Goal: Task Accomplishment & Management: Complete application form

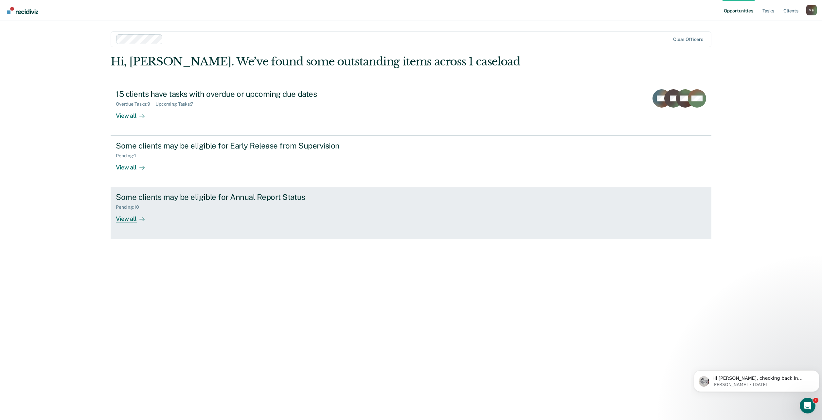
click at [152, 204] on div "Pending : 10" at bounding box center [231, 206] width 230 height 8
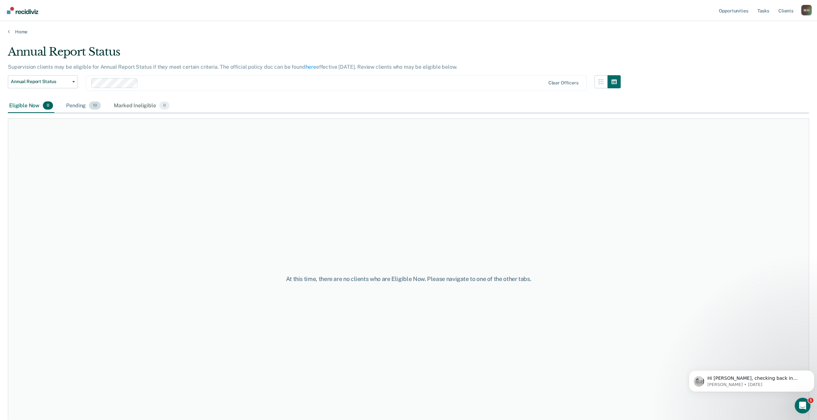
click at [77, 107] on div "Pending 10" at bounding box center [83, 106] width 37 height 14
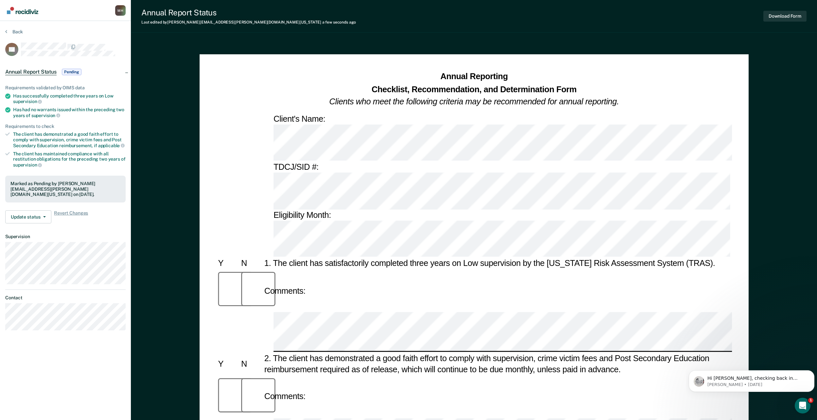
click at [776, 15] on button "Download Form" at bounding box center [784, 16] width 43 height 11
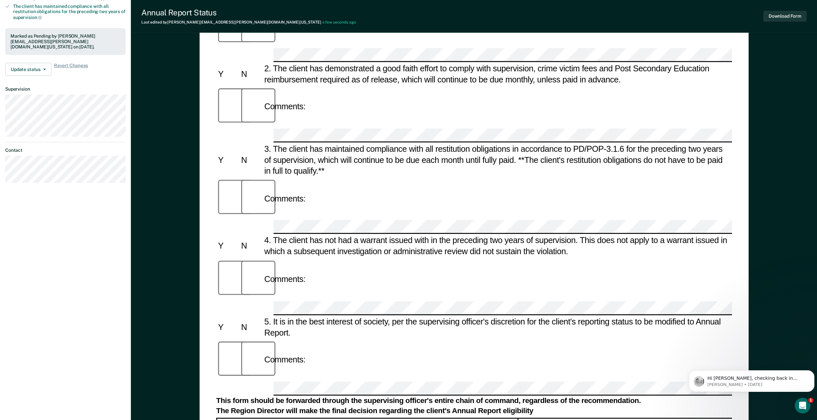
scroll to position [131, 0]
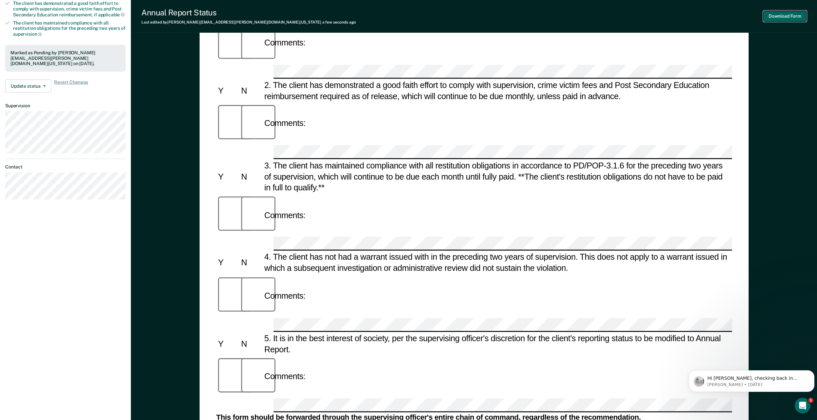
click at [786, 15] on button "Download Form" at bounding box center [784, 16] width 43 height 11
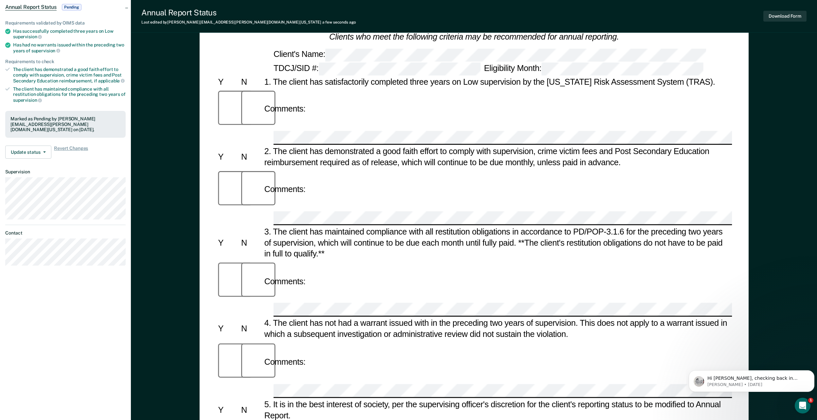
scroll to position [0, 0]
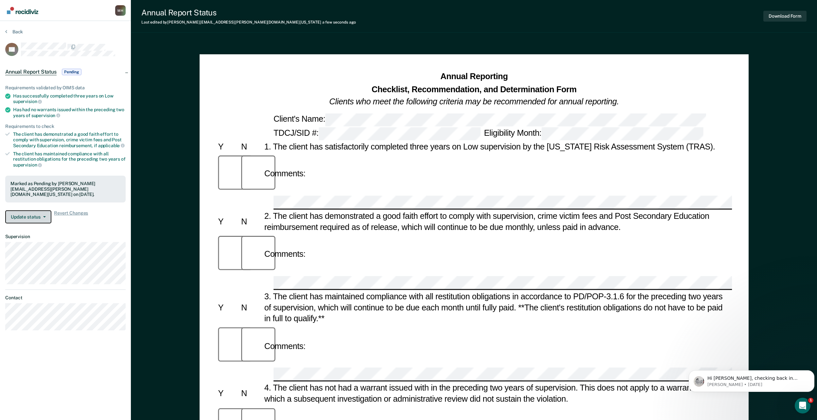
click at [24, 218] on button "Update status" at bounding box center [28, 216] width 46 height 13
click at [29, 216] on button "Update status" at bounding box center [28, 216] width 46 height 13
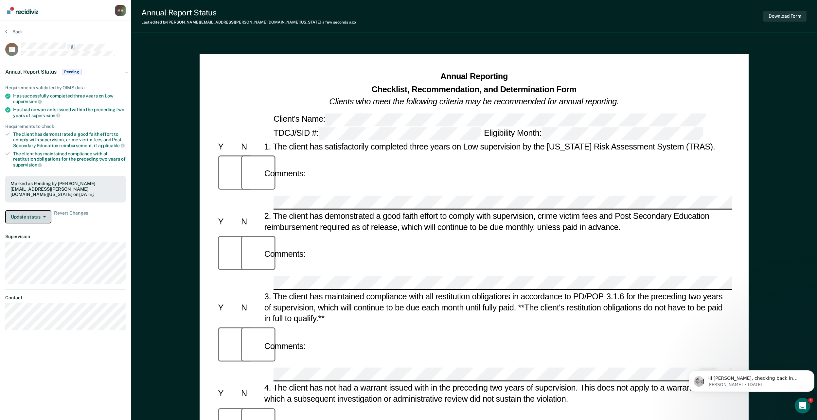
click at [29, 216] on button "Update status" at bounding box center [28, 216] width 46 height 13
click at [38, 214] on button "Update status" at bounding box center [28, 216] width 46 height 13
click at [47, 215] on button "Update status" at bounding box center [28, 216] width 46 height 13
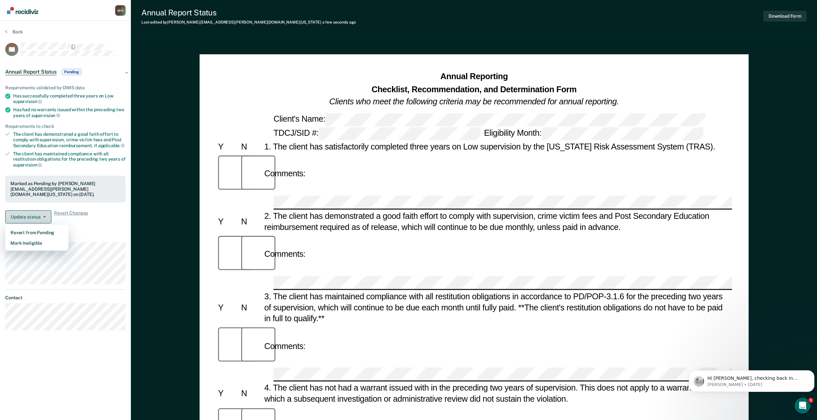
click at [47, 215] on button "Update status" at bounding box center [28, 216] width 46 height 13
click at [10, 31] on button "Back" at bounding box center [14, 32] width 18 height 6
